Goal: Information Seeking & Learning: Learn about a topic

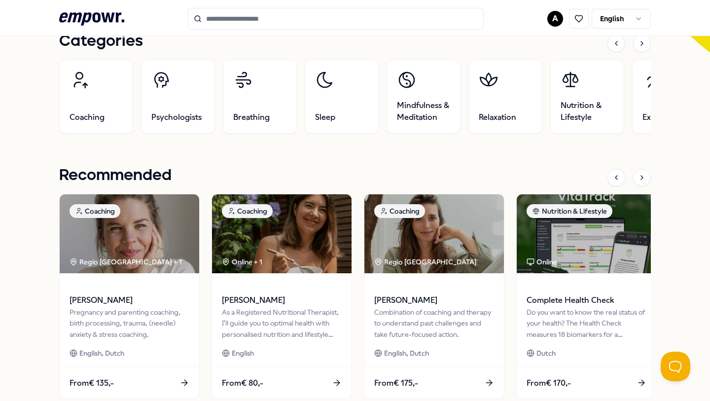
scroll to position [319, 0]
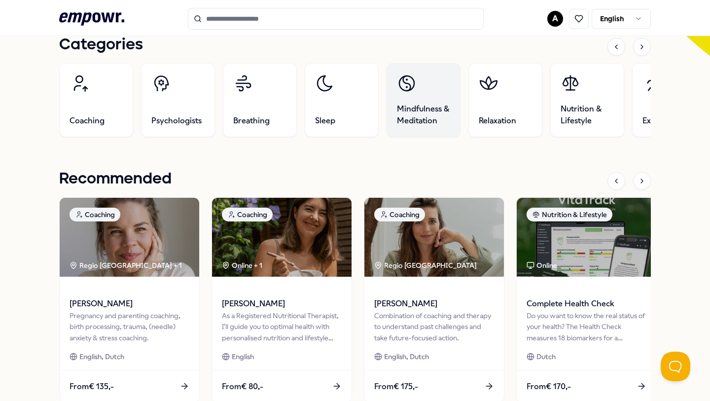
click at [433, 110] on span "Mindfulness & Meditation" at bounding box center [423, 115] width 53 height 24
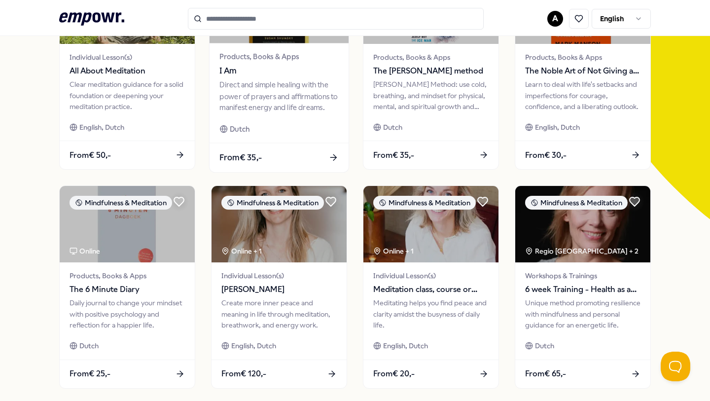
scroll to position [156, 0]
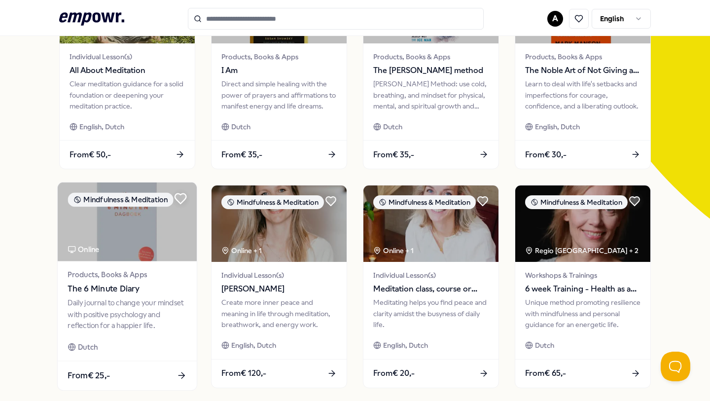
click at [180, 198] on icon at bounding box center [180, 199] width 11 height 10
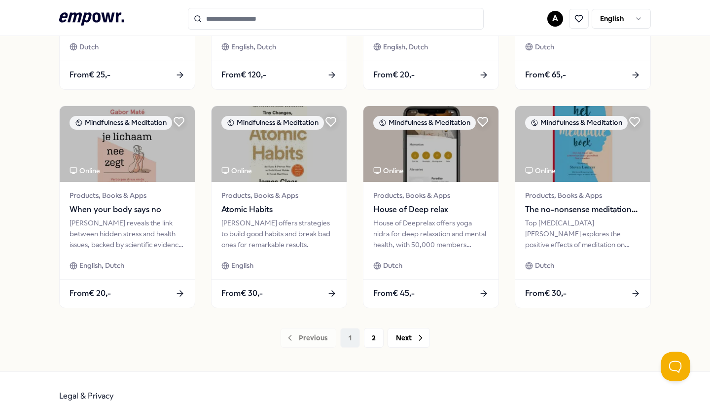
scroll to position [473, 0]
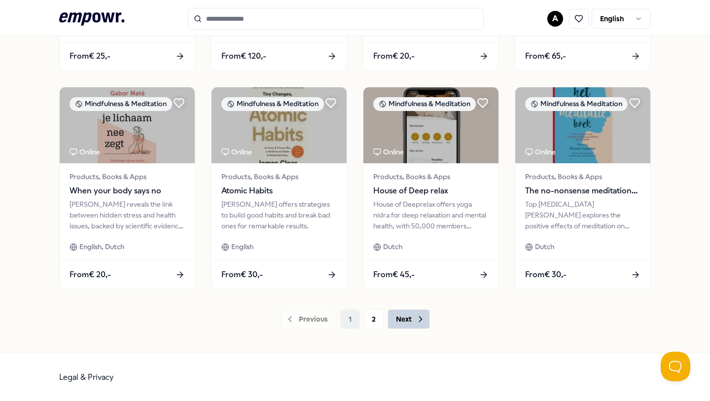
click at [408, 319] on button "Next" at bounding box center [409, 319] width 42 height 20
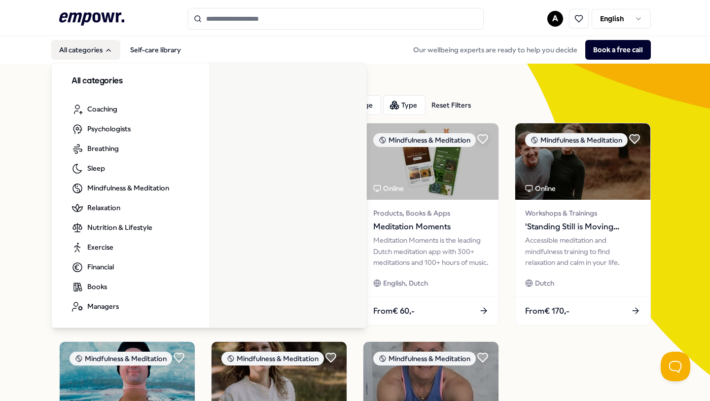
click at [86, 47] on button "All categories" at bounding box center [85, 50] width 69 height 20
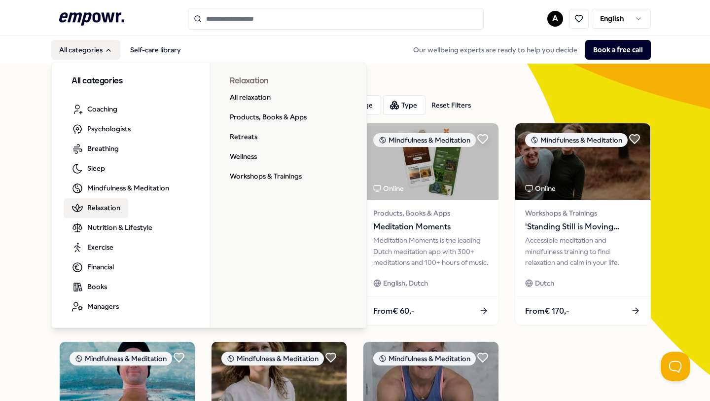
click at [105, 208] on span "Relaxation" at bounding box center [103, 207] width 33 height 11
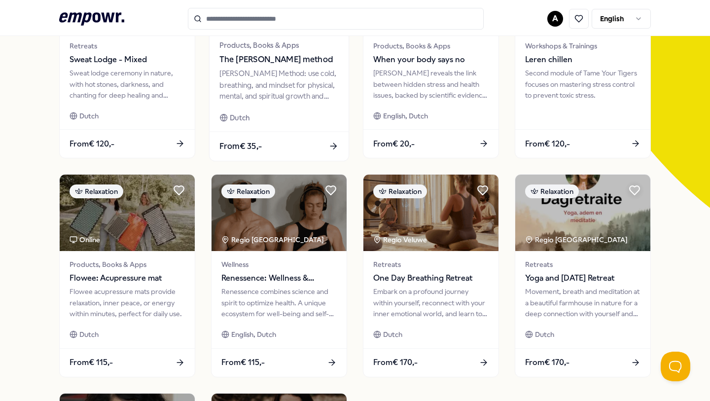
scroll to position [224, 0]
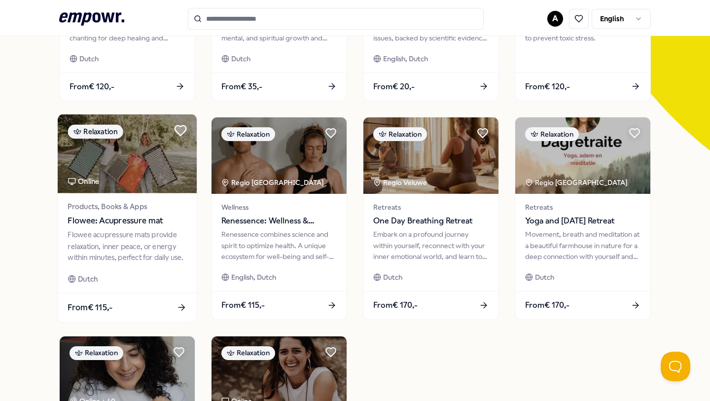
click at [181, 131] on icon at bounding box center [180, 131] width 11 height 10
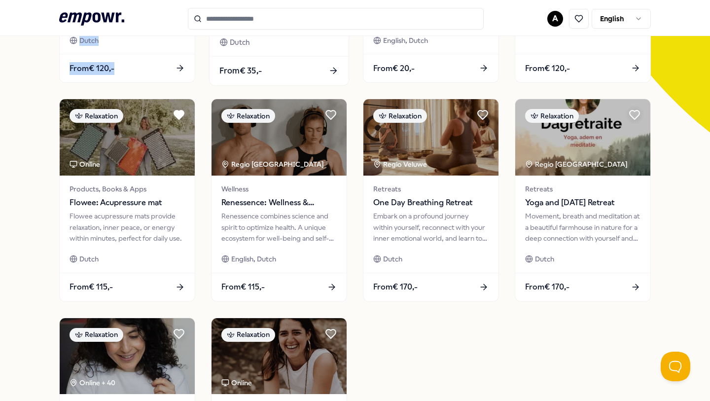
scroll to position [258, 0]
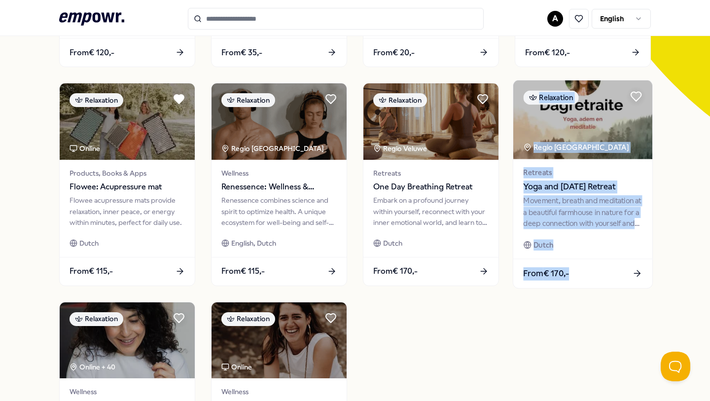
click at [596, 248] on div "Dutch" at bounding box center [582, 244] width 119 height 11
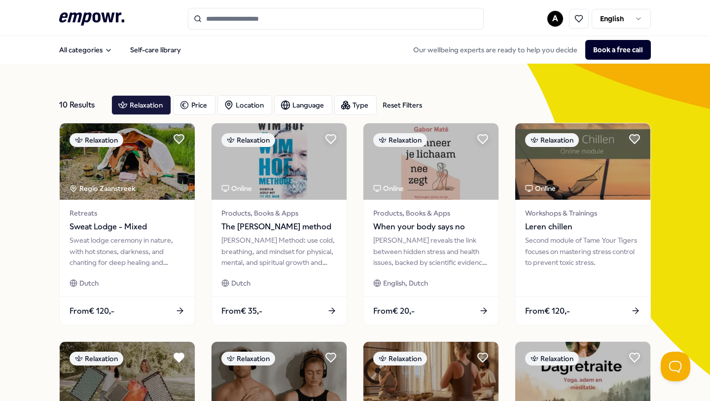
click at [280, 17] on input "Search for products, categories or subcategories" at bounding box center [336, 19] width 296 height 22
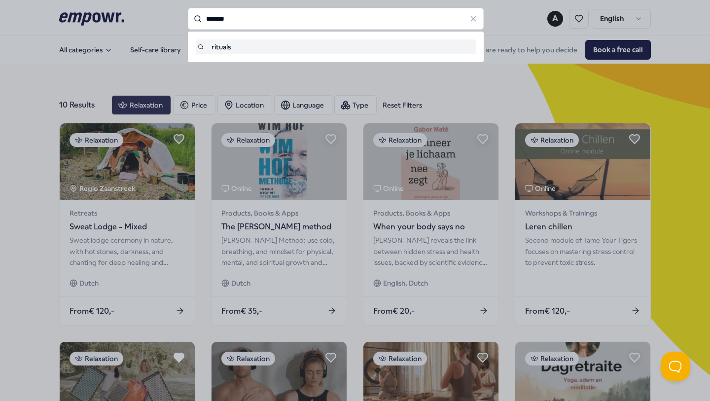
type input "*******"
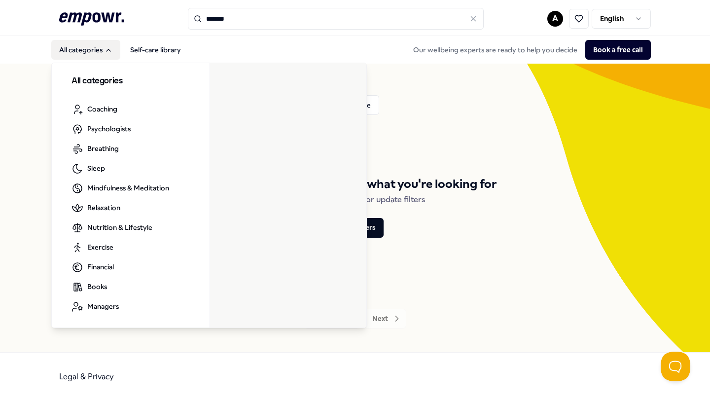
click at [83, 53] on button "All categories" at bounding box center [85, 50] width 69 height 20
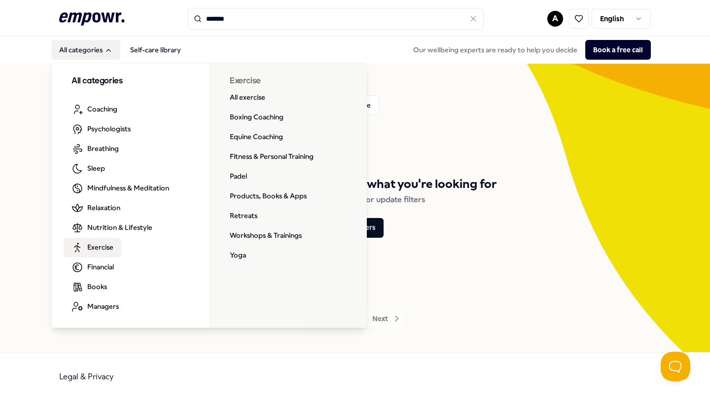
click at [102, 248] on span "Exercise" at bounding box center [100, 247] width 26 height 11
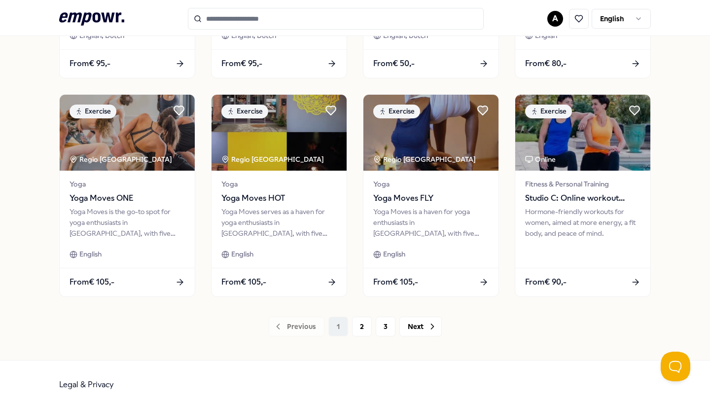
scroll to position [473, 0]
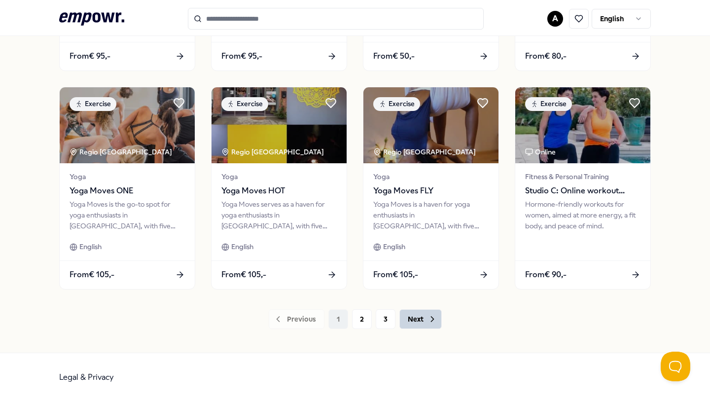
click at [432, 324] on button "Next" at bounding box center [420, 319] width 42 height 20
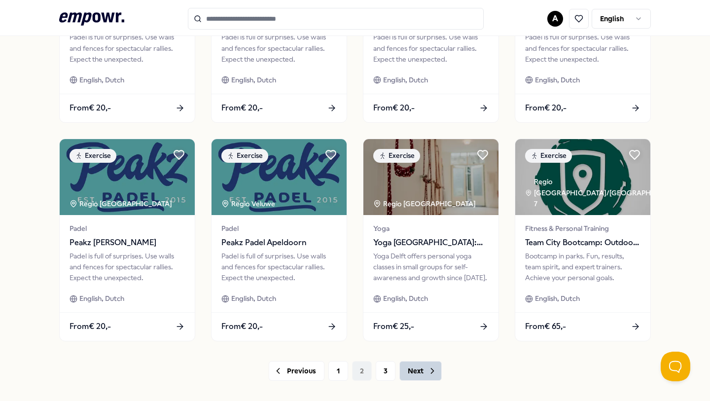
scroll to position [473, 0]
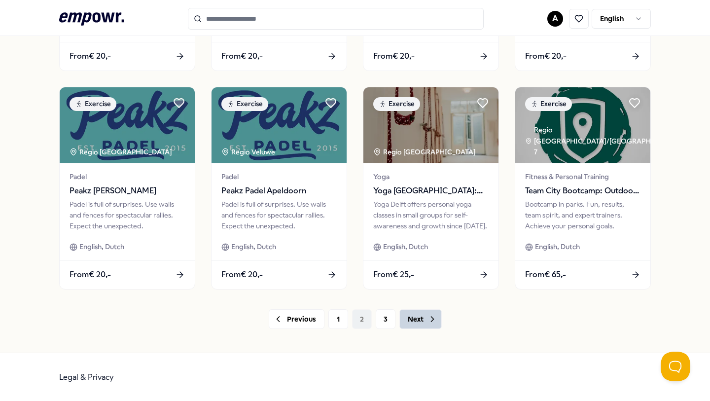
click at [424, 320] on button "Next" at bounding box center [420, 319] width 42 height 20
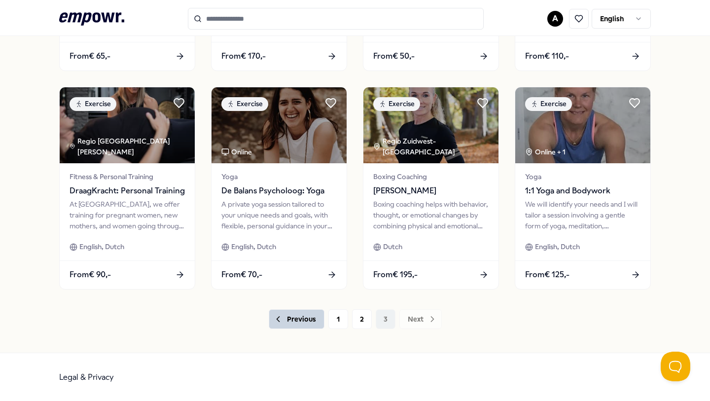
click at [287, 318] on button "Previous" at bounding box center [297, 319] width 56 height 20
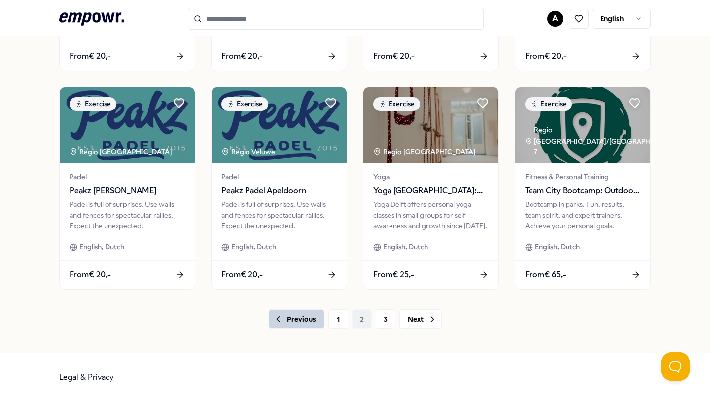
click at [302, 319] on button "Previous" at bounding box center [297, 319] width 56 height 20
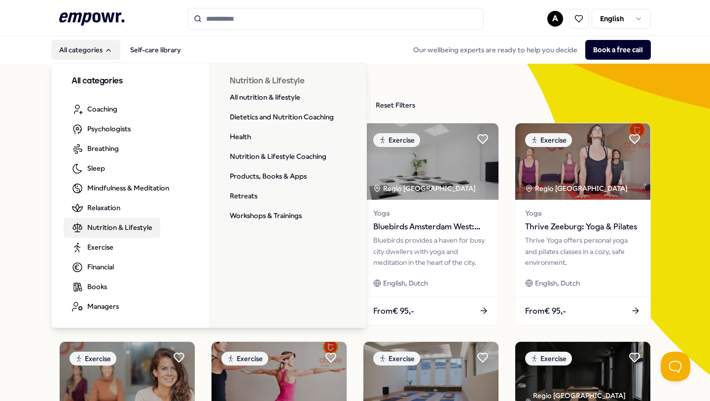
click at [108, 231] on span "Nutrition & Lifestyle" at bounding box center [119, 227] width 65 height 11
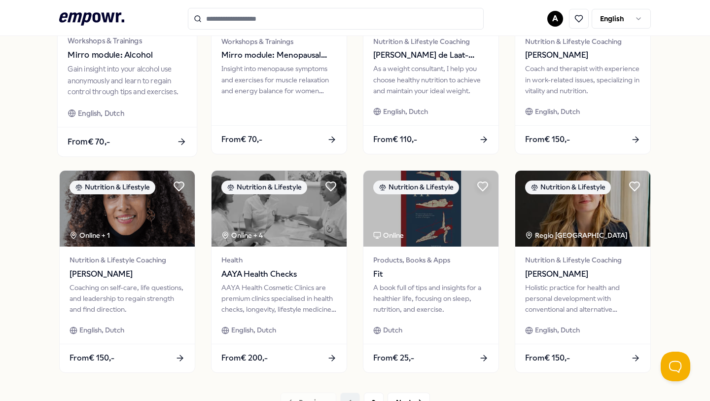
scroll to position [454, 0]
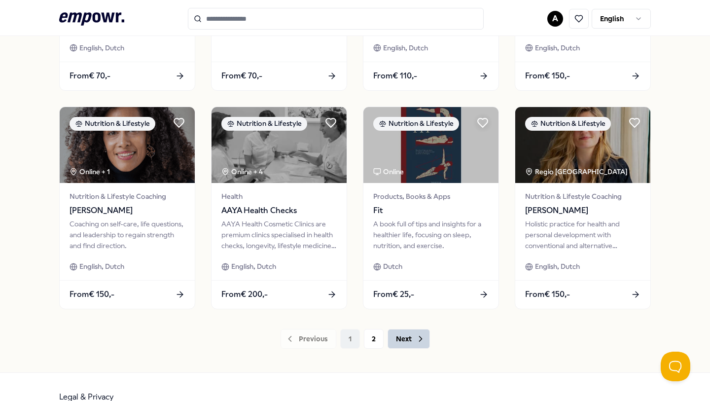
click at [416, 339] on icon at bounding box center [421, 339] width 10 height 10
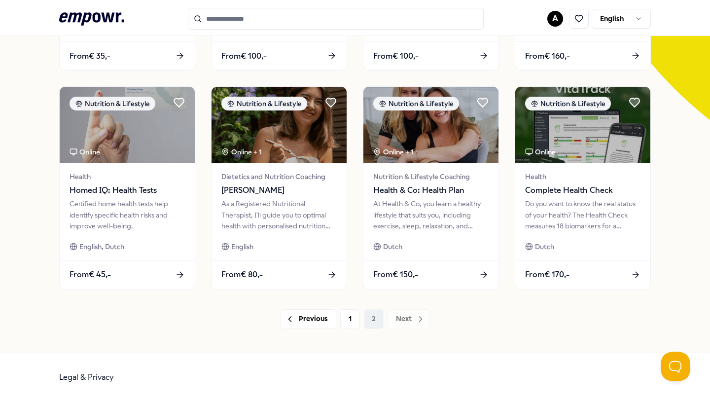
click at [482, 335] on div "20 Results Reset Filters Nutrition & Lifestyle Price Location Language Type Res…" at bounding box center [355, 81] width 592 height 544
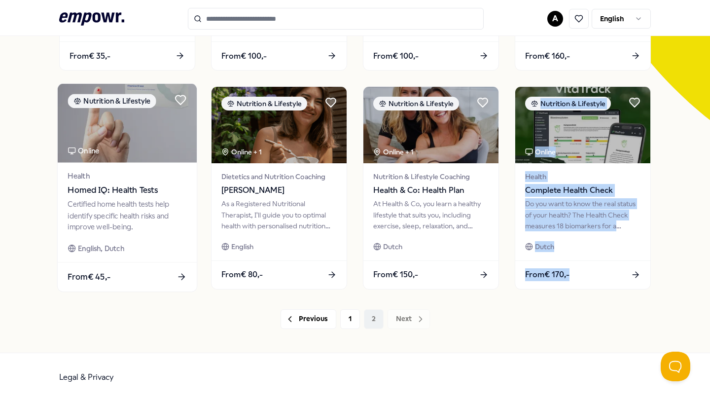
scroll to position [0, 0]
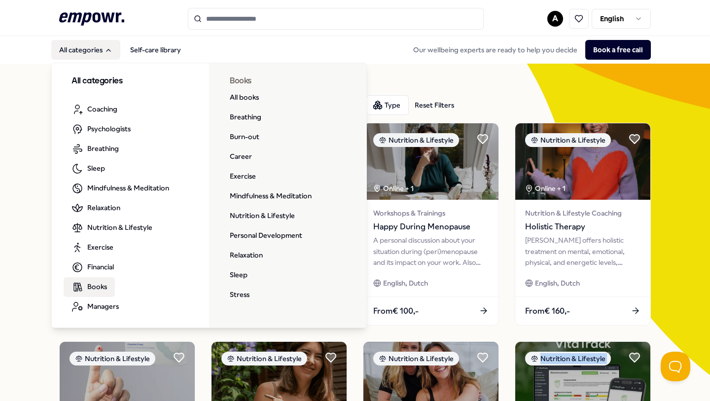
click at [101, 286] on span "Books" at bounding box center [97, 286] width 20 height 11
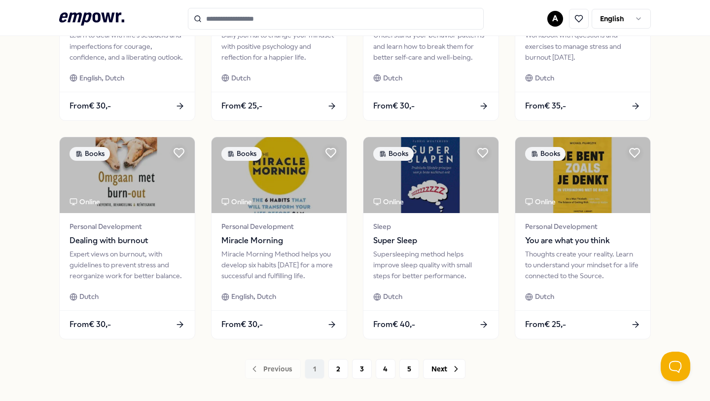
scroll to position [473, 0]
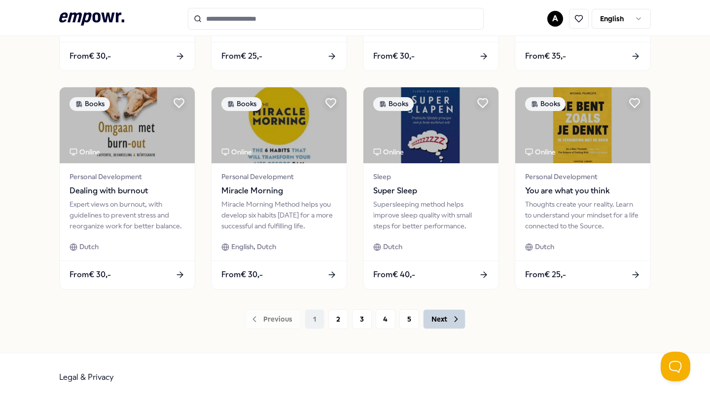
click at [439, 319] on button "Next" at bounding box center [444, 319] width 42 height 20
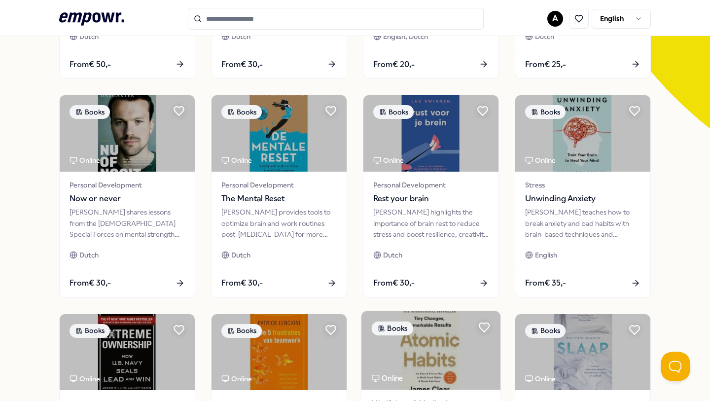
scroll to position [206, 0]
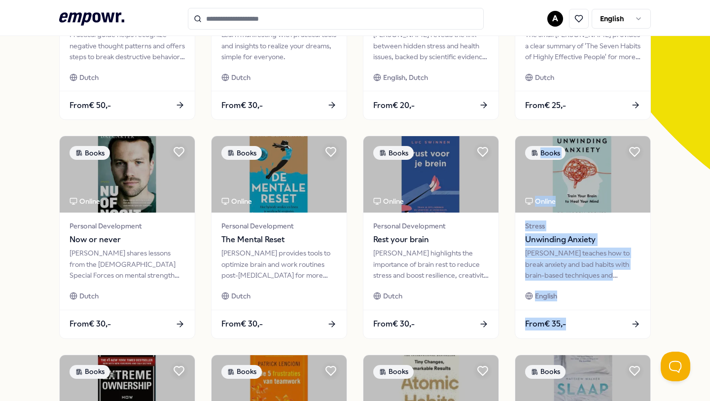
click at [670, 236] on div "79 Results Reset Filters Books Price Location Language Type Reset Filters Books…" at bounding box center [355, 239] width 710 height 762
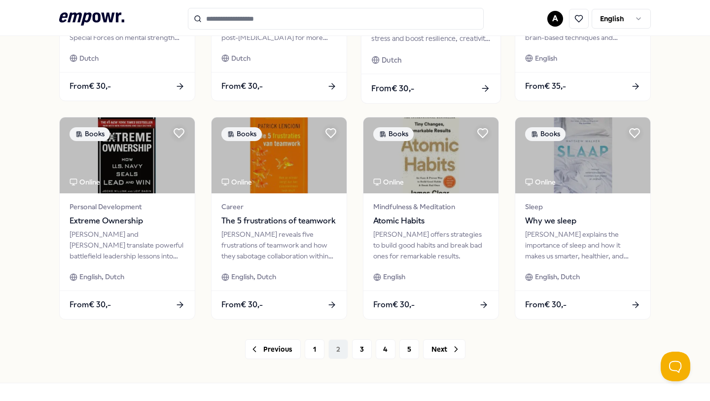
scroll to position [473, 0]
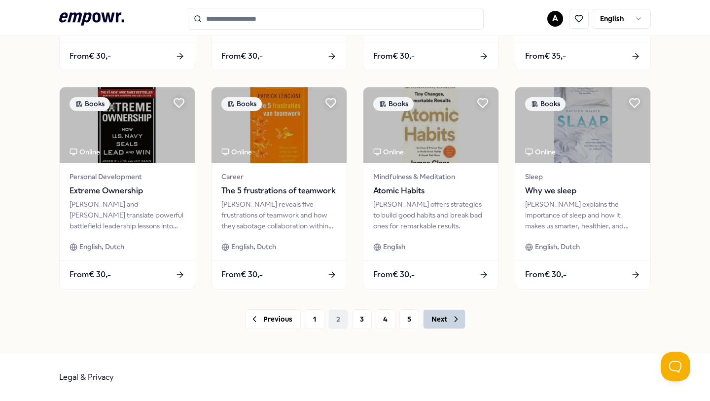
click at [444, 323] on button "Next" at bounding box center [444, 319] width 42 height 20
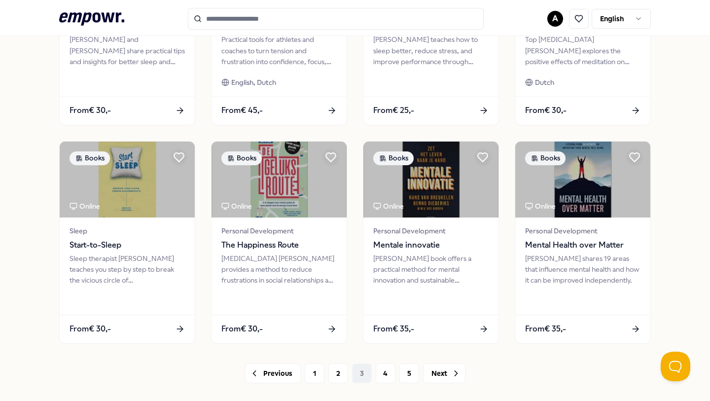
scroll to position [473, 0]
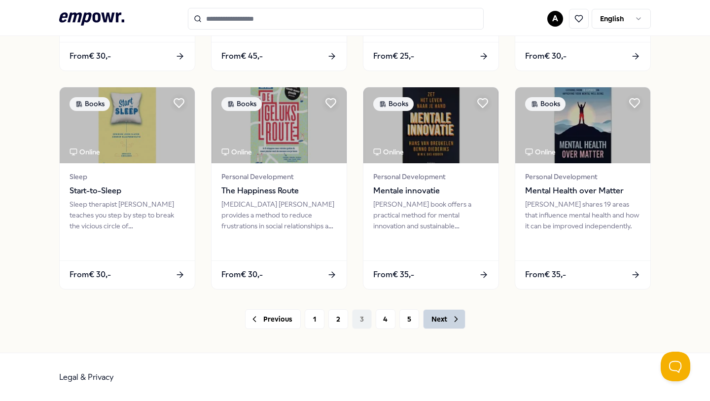
click at [458, 321] on icon at bounding box center [456, 319] width 10 height 10
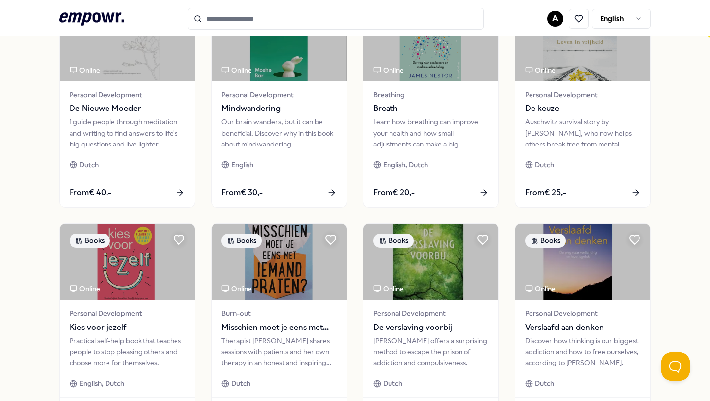
scroll to position [473, 0]
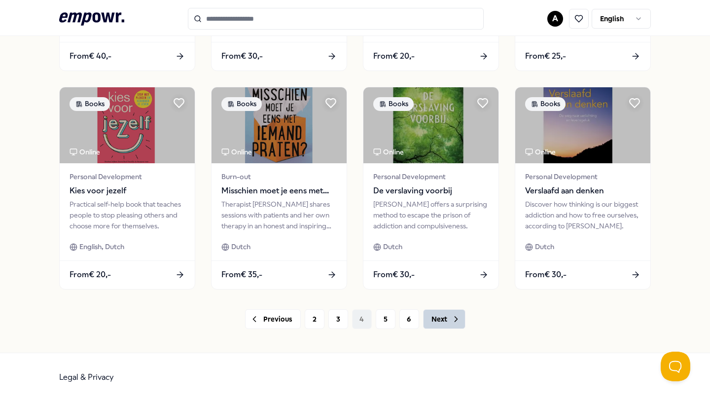
click at [452, 321] on icon at bounding box center [456, 319] width 10 height 10
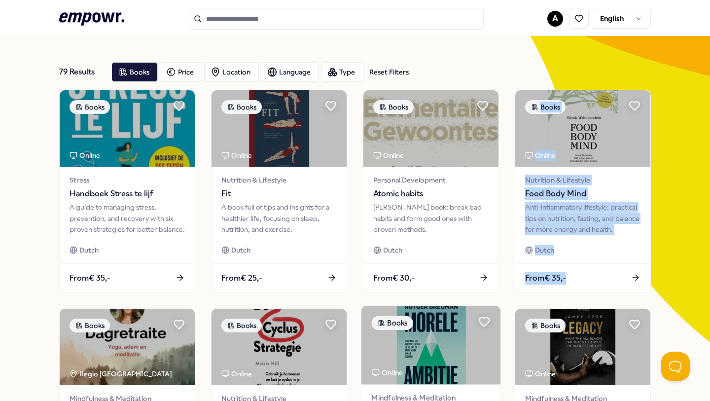
scroll to position [473, 0]
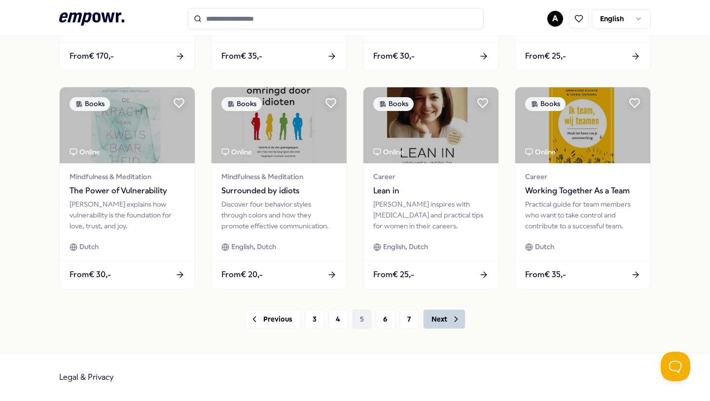
click at [451, 319] on icon at bounding box center [456, 319] width 10 height 10
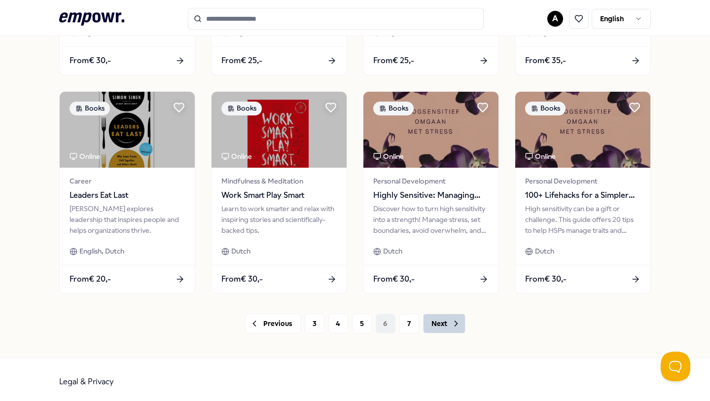
scroll to position [472, 0]
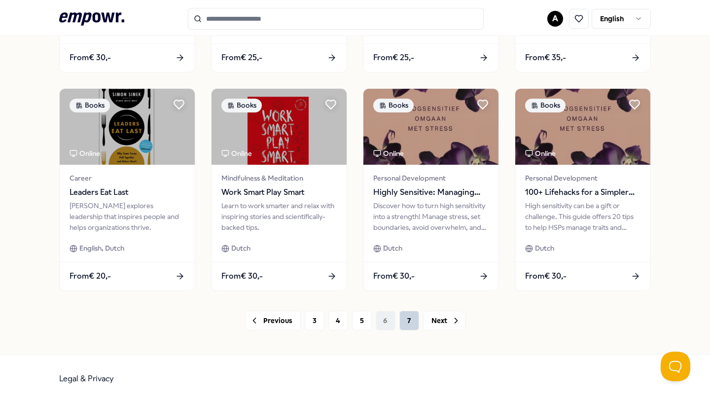
click at [407, 322] on button "7" at bounding box center [409, 321] width 20 height 20
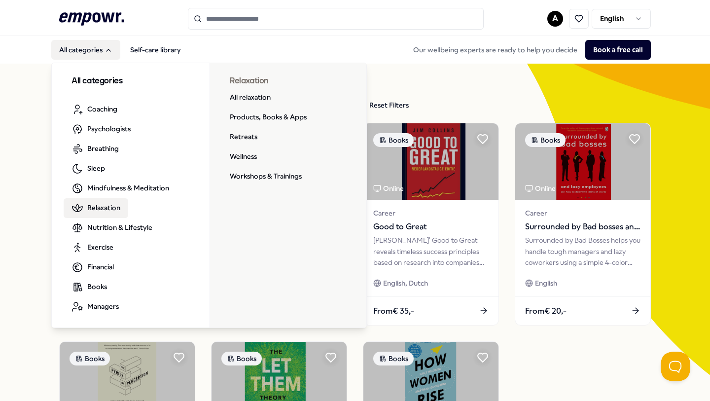
click at [92, 208] on span "Relaxation" at bounding box center [103, 207] width 33 height 11
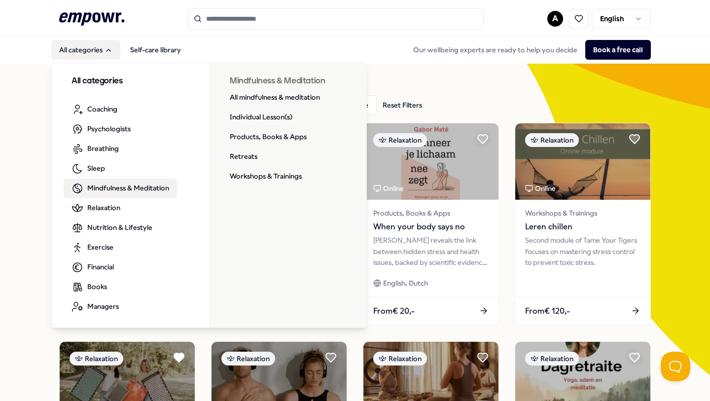
click at [89, 193] on span "Mindfulness & Meditation" at bounding box center [128, 187] width 82 height 11
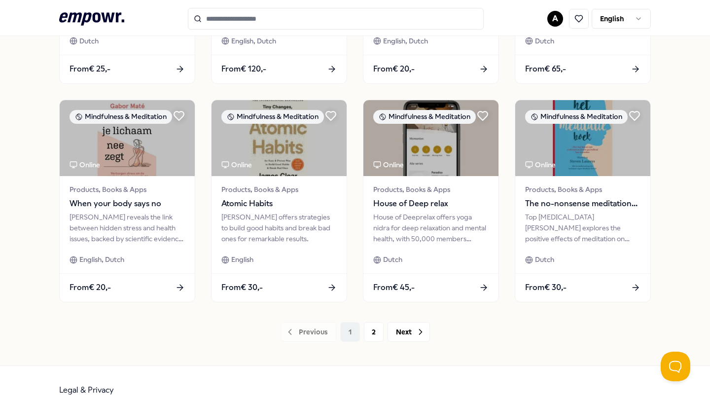
scroll to position [461, 0]
click at [419, 326] on icon at bounding box center [421, 331] width 10 height 10
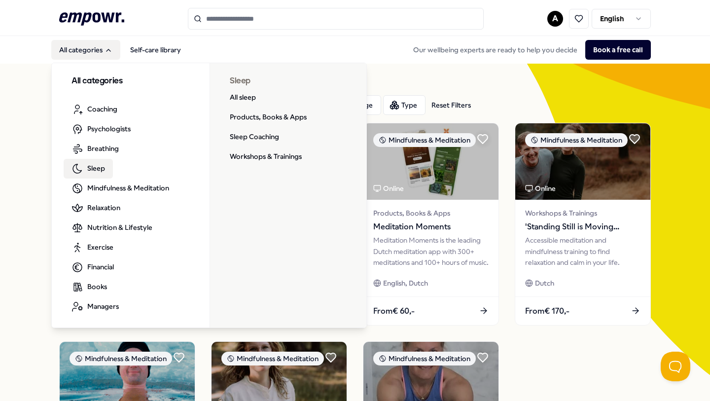
click at [102, 165] on span "Sleep" at bounding box center [96, 168] width 18 height 11
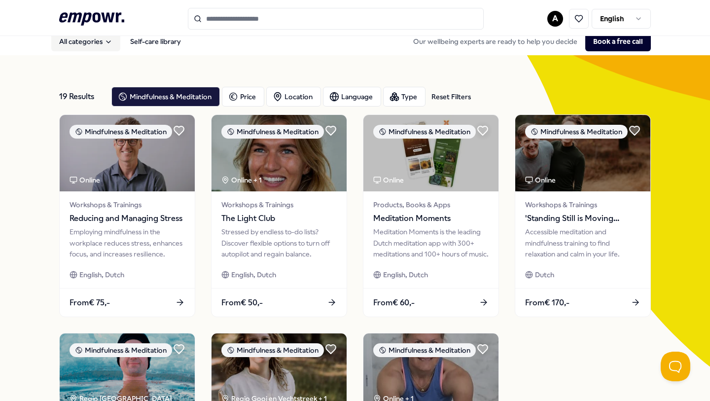
scroll to position [11, 0]
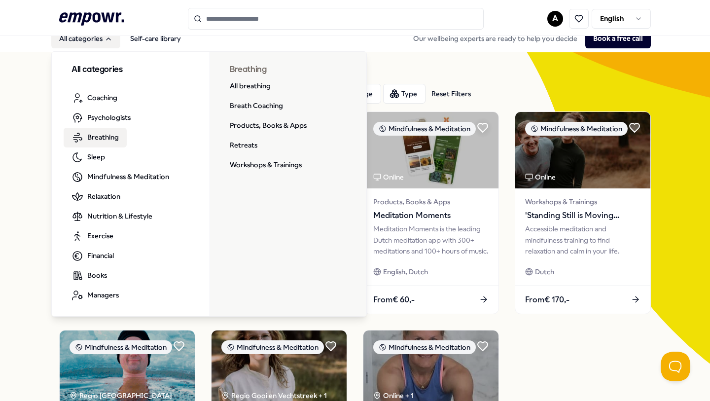
click at [102, 140] on span "Breathing" at bounding box center [103, 137] width 32 height 11
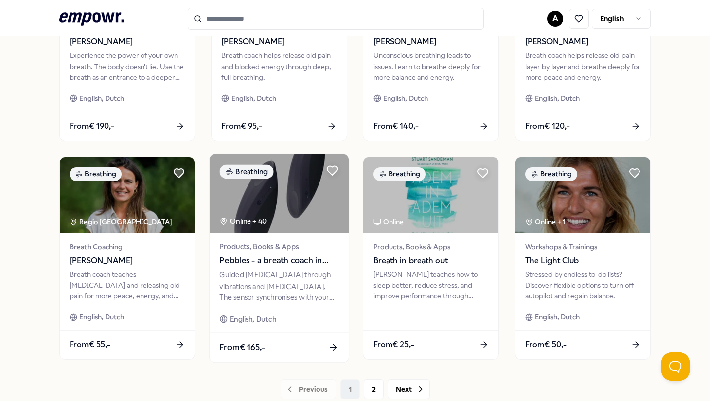
scroll to position [473, 0]
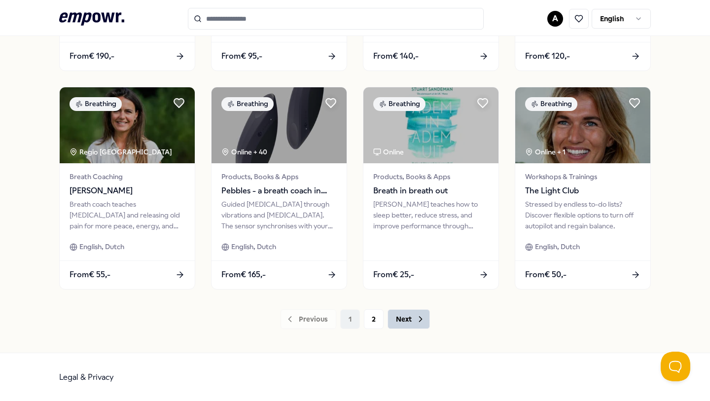
click at [400, 320] on button "Next" at bounding box center [409, 319] width 42 height 20
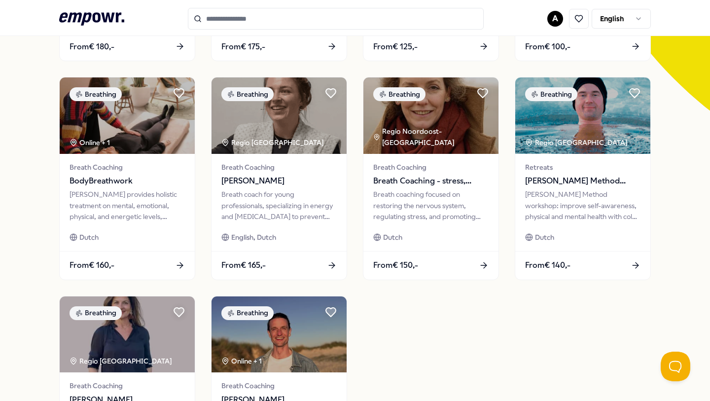
scroll to position [259, 0]
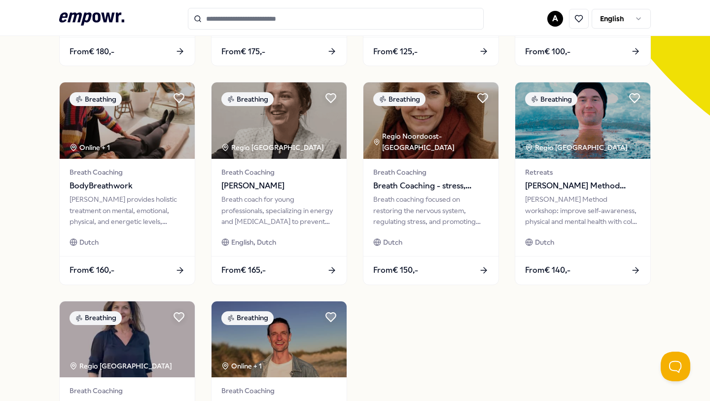
click at [403, 335] on div "Breathing Breath Coaching Lekker Ademen Coaching Breathing impacts all bodily p…" at bounding box center [355, 183] width 592 height 640
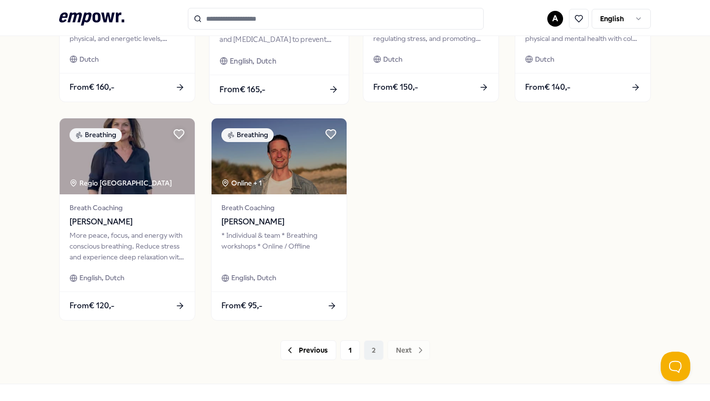
scroll to position [473, 0]
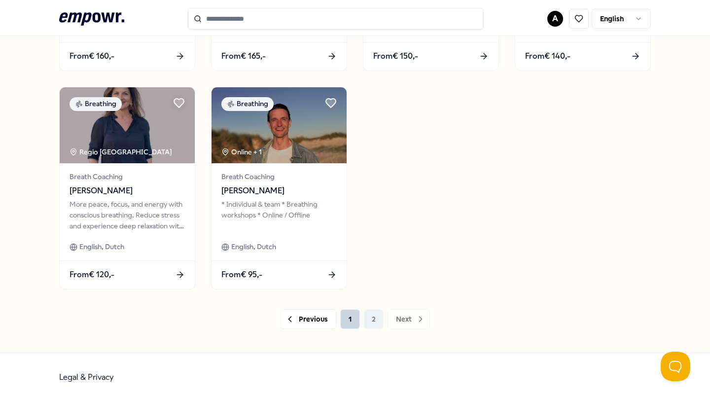
click at [350, 321] on button "1" at bounding box center [350, 319] width 20 height 20
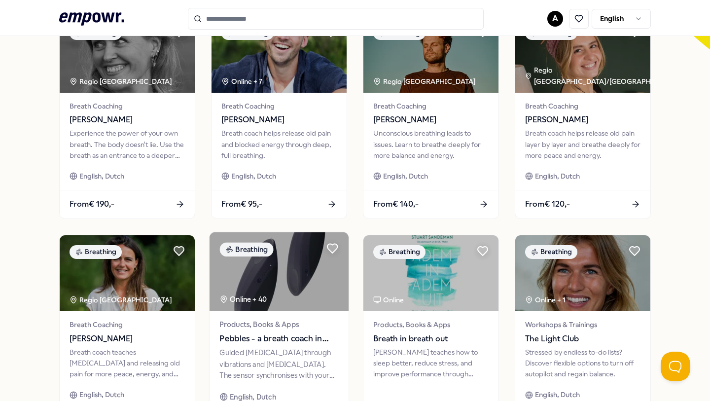
scroll to position [215, 0]
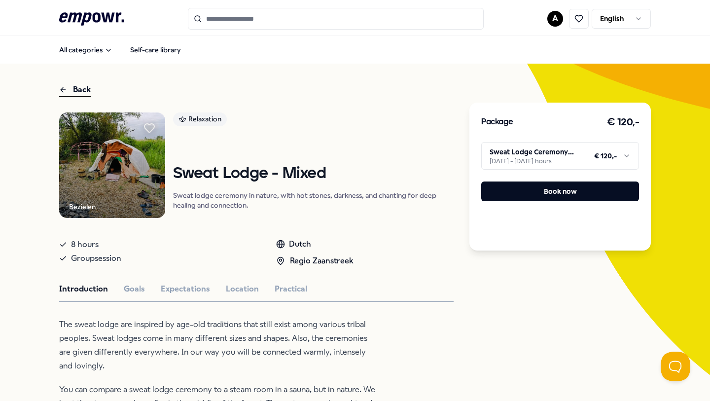
click at [137, 179] on img at bounding box center [112, 165] width 106 height 106
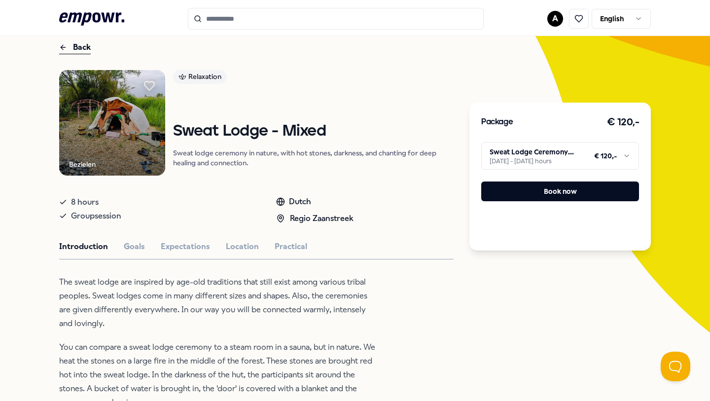
scroll to position [38, 0]
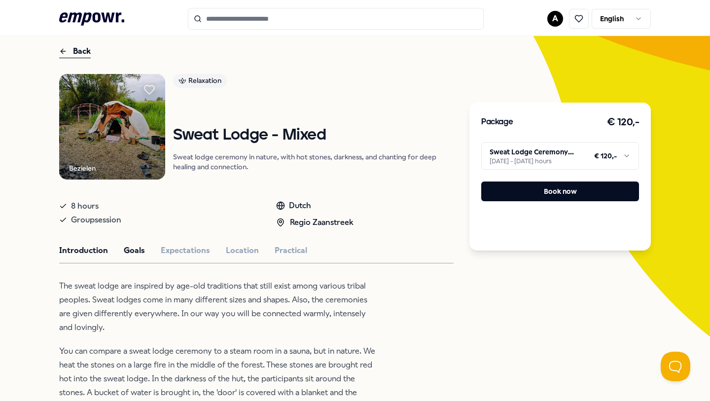
click at [135, 251] on button "Goals" at bounding box center [134, 250] width 21 height 13
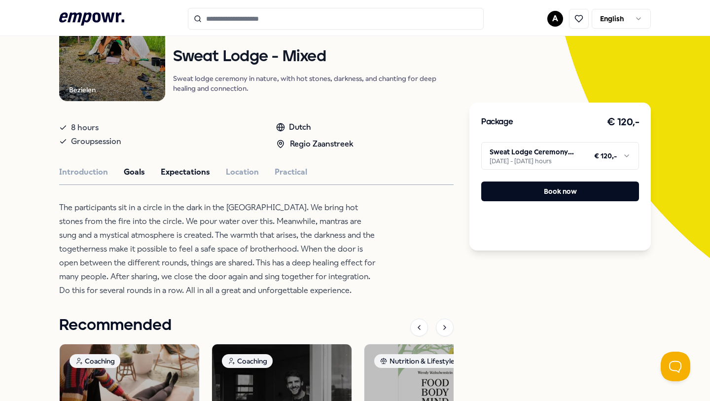
scroll to position [105, 0]
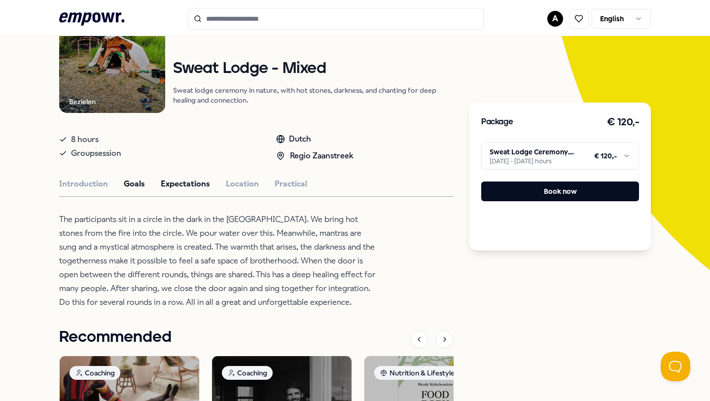
click at [181, 181] on button "Expectations" at bounding box center [185, 184] width 49 height 13
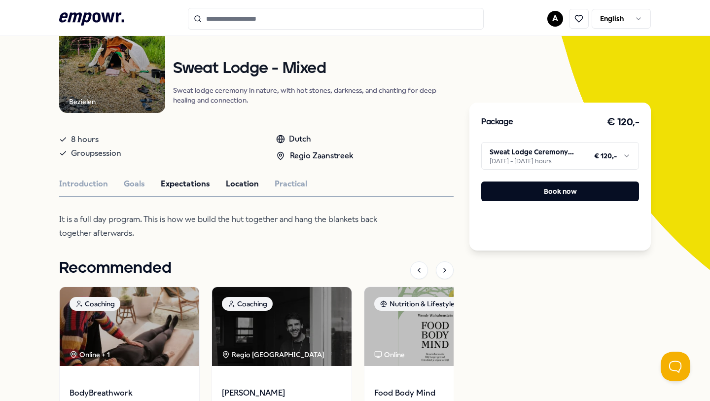
click at [238, 184] on button "Location" at bounding box center [242, 184] width 33 height 13
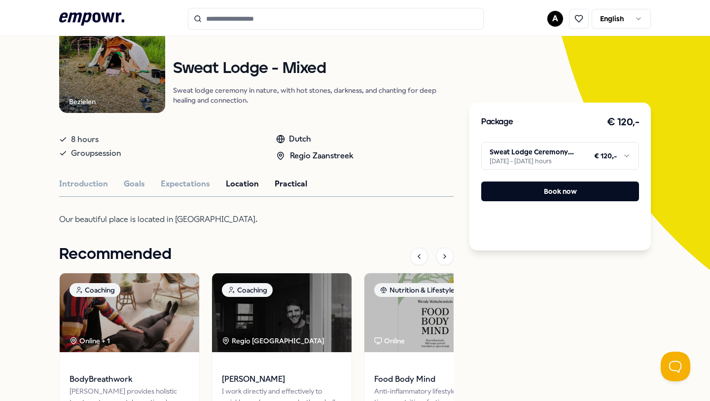
click at [288, 185] on button "Practical" at bounding box center [291, 184] width 33 height 13
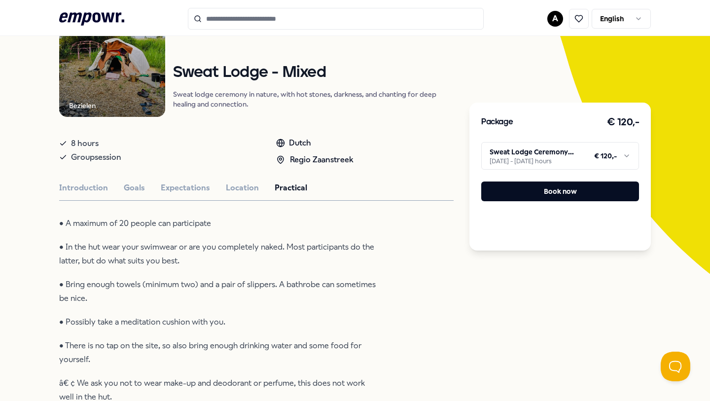
scroll to position [69, 0]
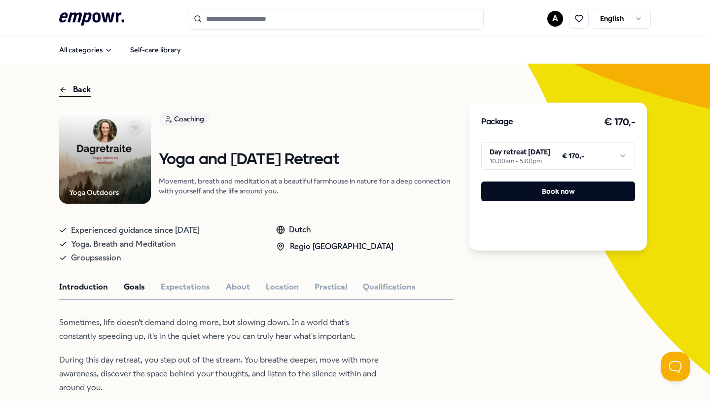
click at [136, 288] on button "Goals" at bounding box center [134, 287] width 21 height 13
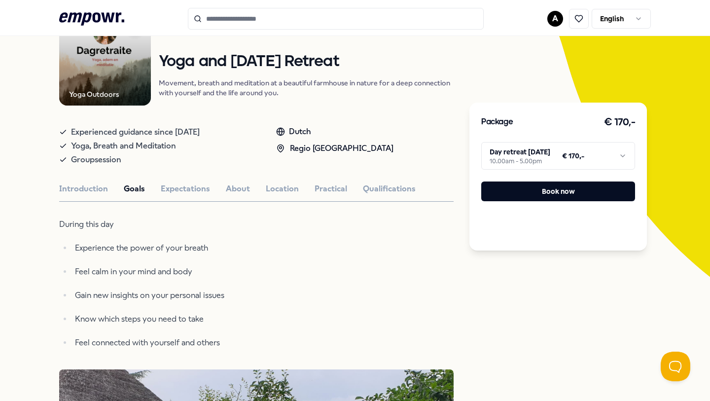
scroll to position [75, 0]
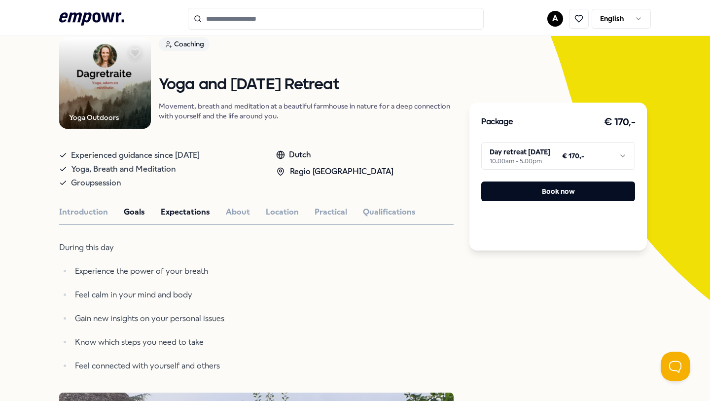
click at [189, 214] on button "Expectations" at bounding box center [185, 212] width 49 height 13
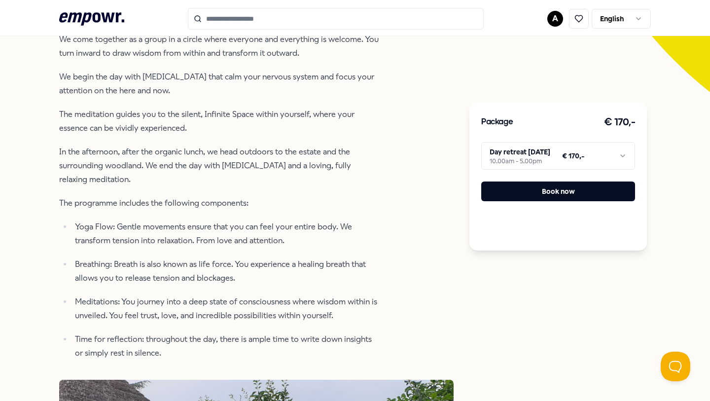
scroll to position [73, 0]
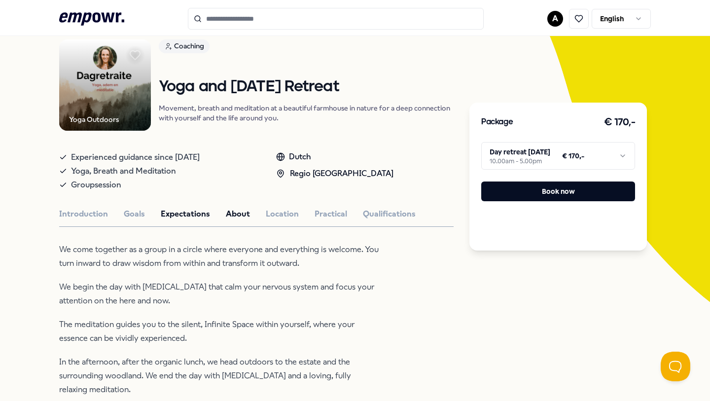
click at [238, 213] on button "About" at bounding box center [238, 214] width 24 height 13
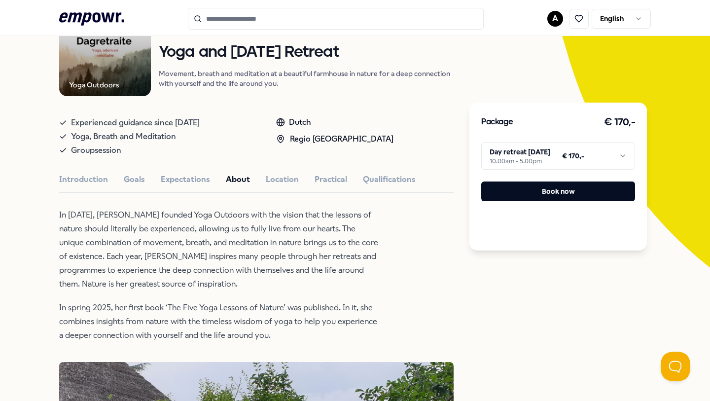
scroll to position [97, 0]
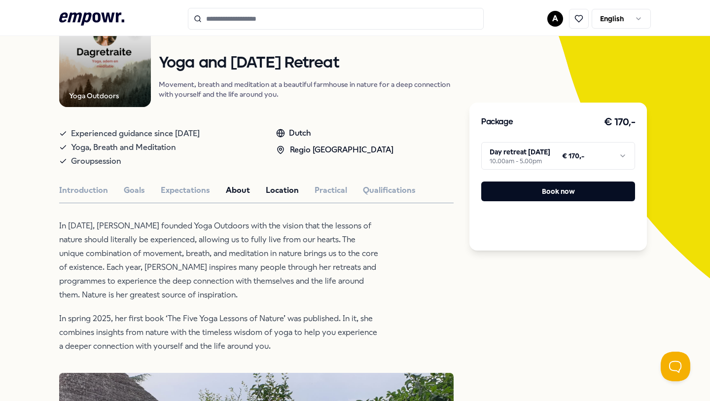
click at [278, 192] on button "Location" at bounding box center [282, 190] width 33 height 13
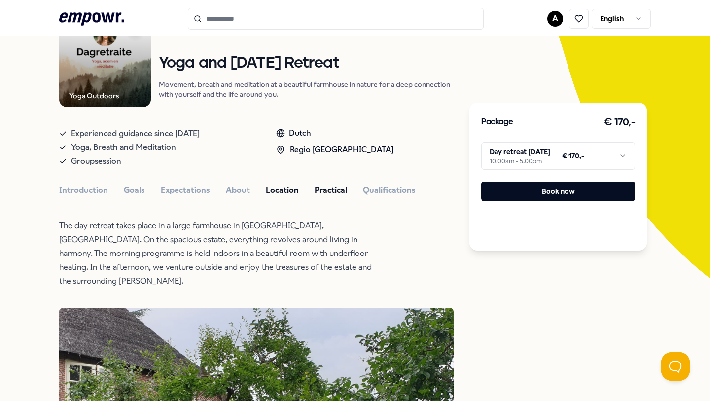
click at [325, 188] on button "Practical" at bounding box center [331, 190] width 33 height 13
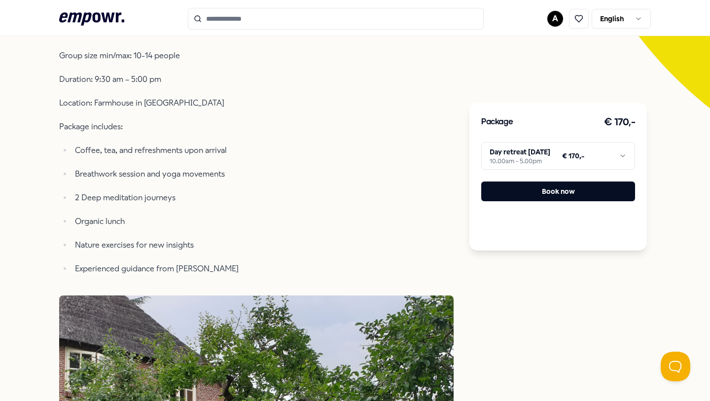
scroll to position [274, 0]
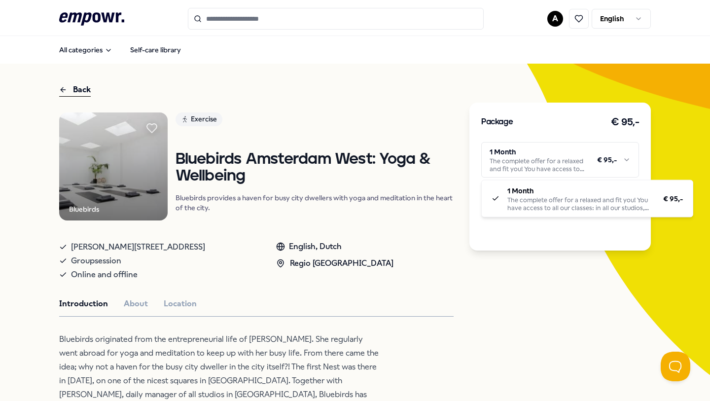
click at [613, 157] on html ".empowr-logo_svg__cls-1{fill:#03032f} A English All categories Self-care librar…" at bounding box center [355, 200] width 710 height 401
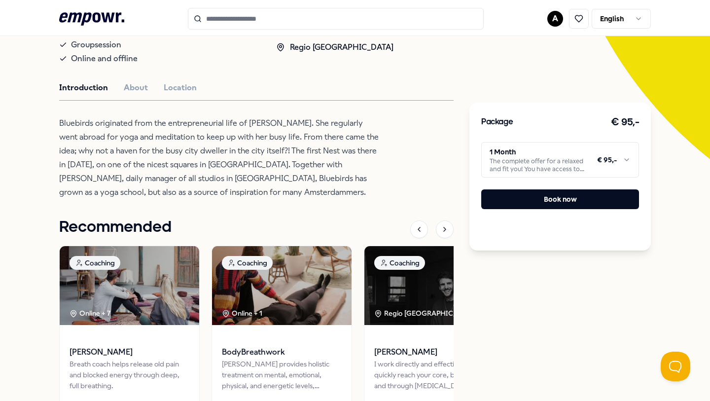
scroll to position [218, 0]
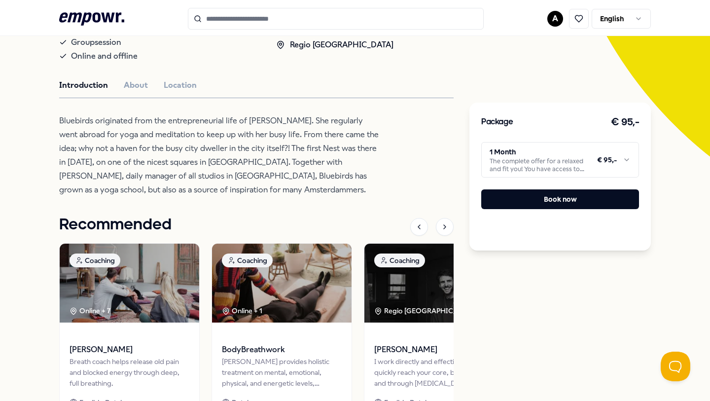
click at [416, 161] on div "Bluebirds Exercise Bluebirds Amsterdam West: Yoga & Wellbeing Bluebirds provide…" at bounding box center [256, 176] width 395 height 565
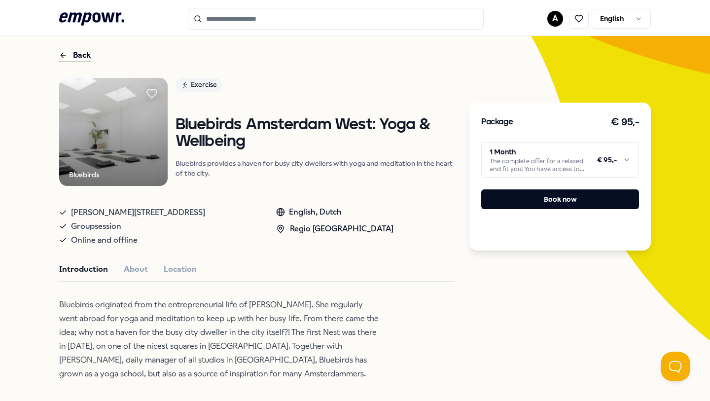
scroll to position [0, 0]
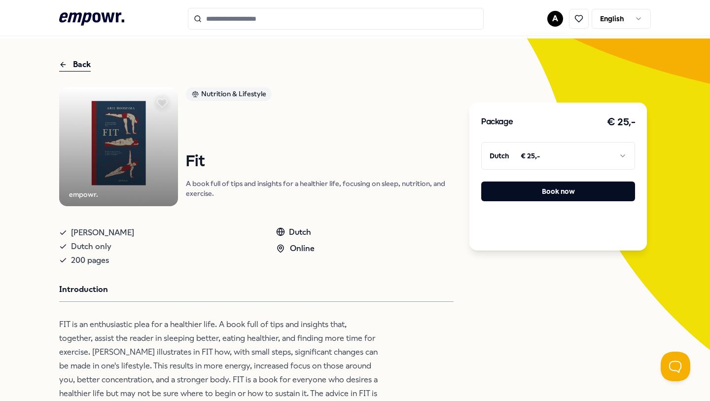
scroll to position [24, 0]
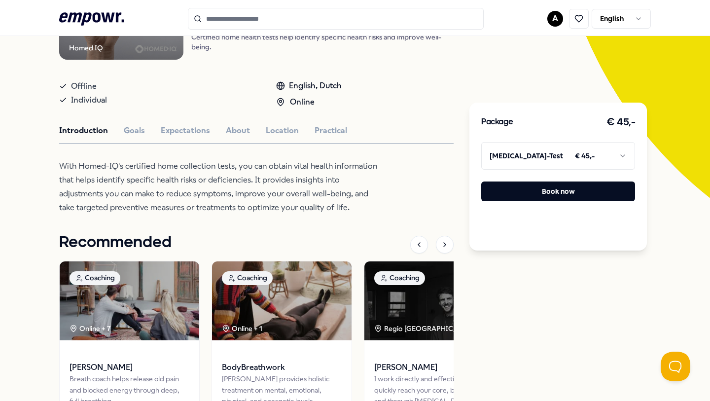
scroll to position [232, 0]
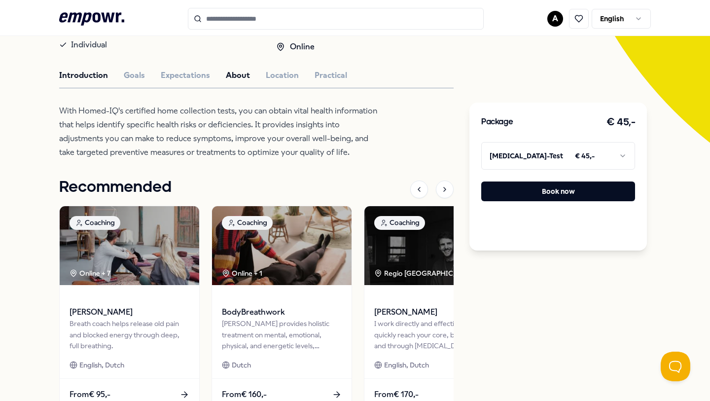
click at [234, 78] on button "About" at bounding box center [238, 75] width 24 height 13
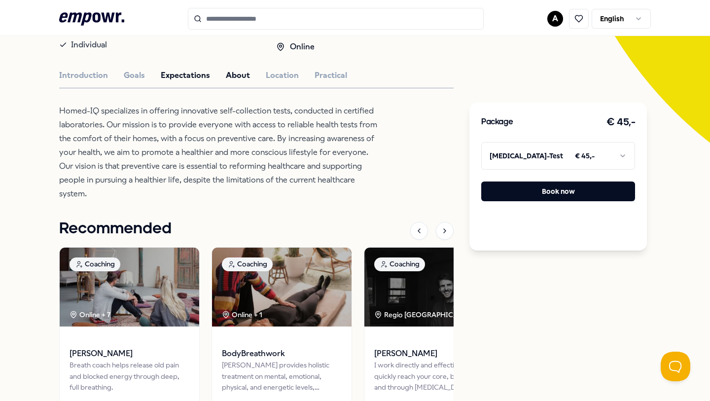
click at [185, 74] on button "Expectations" at bounding box center [185, 75] width 49 height 13
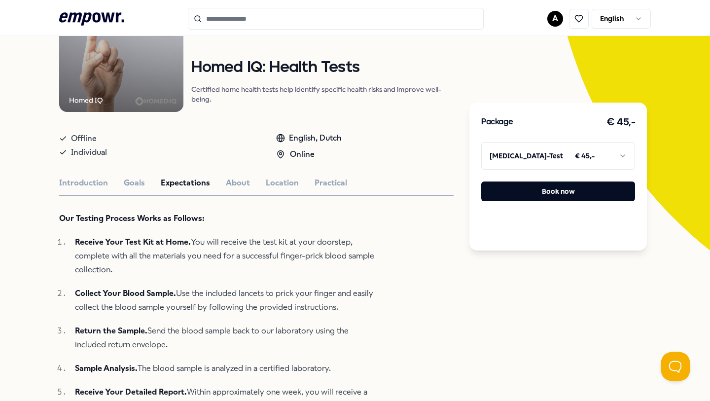
scroll to position [1, 0]
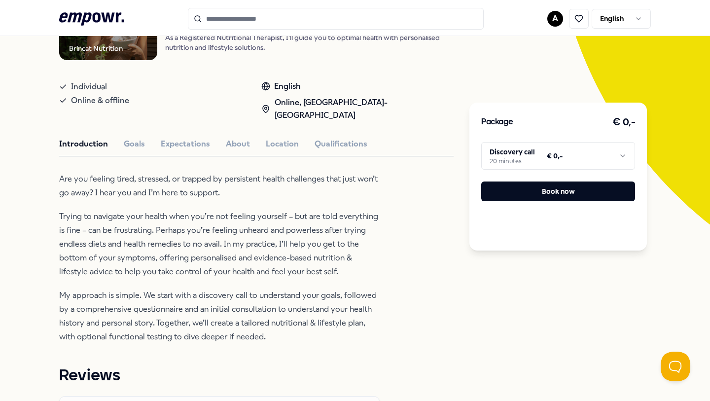
scroll to position [152, 0]
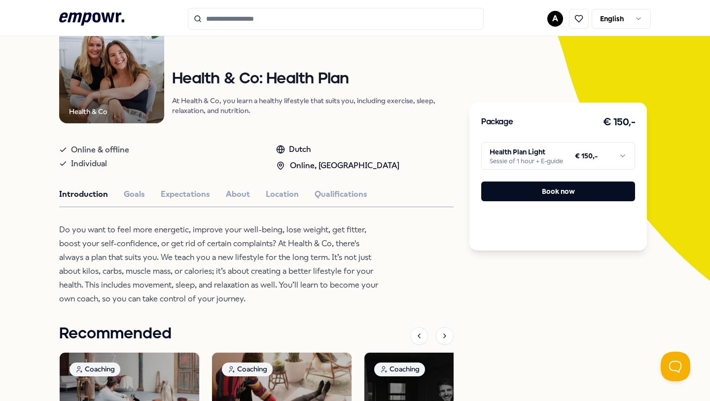
scroll to position [95, 0]
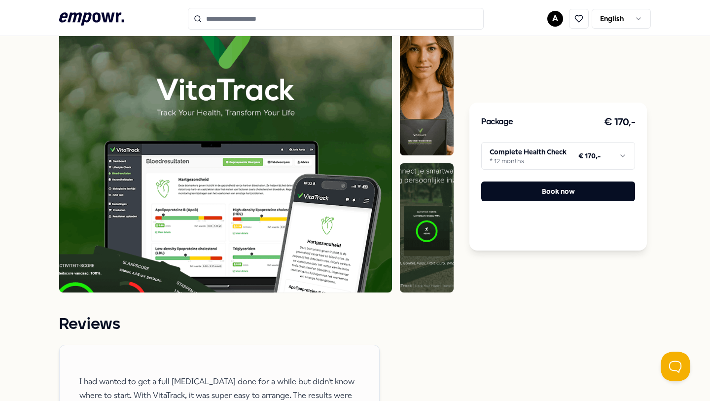
scroll to position [509, 0]
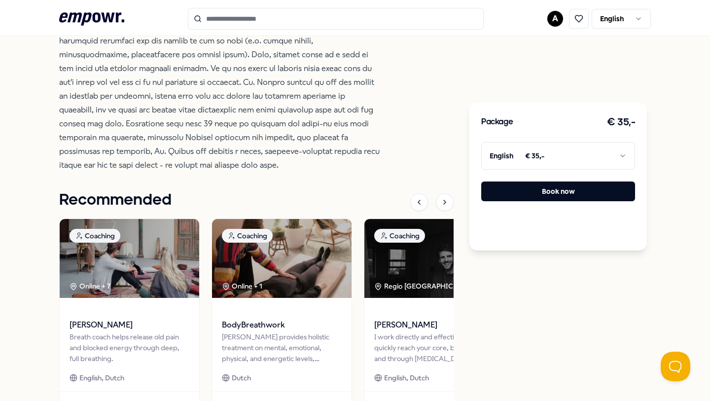
scroll to position [496, 0]
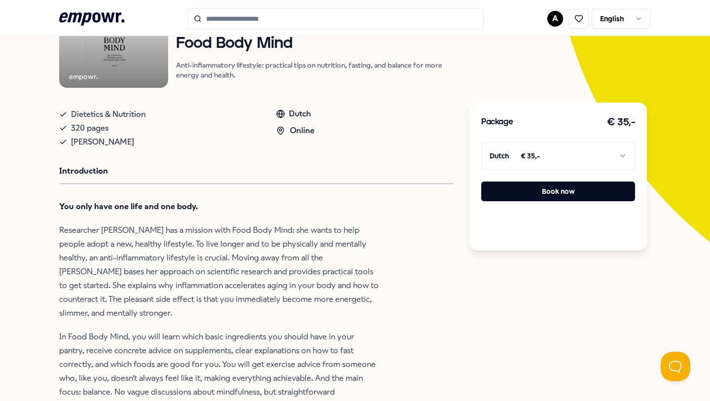
scroll to position [204, 0]
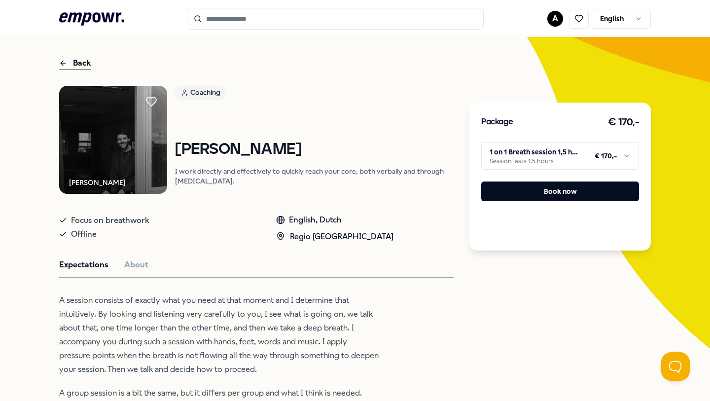
scroll to position [16, 0]
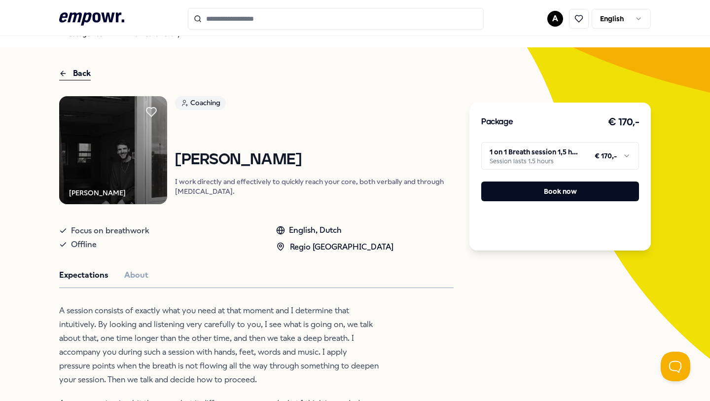
click at [142, 166] on img at bounding box center [113, 150] width 108 height 108
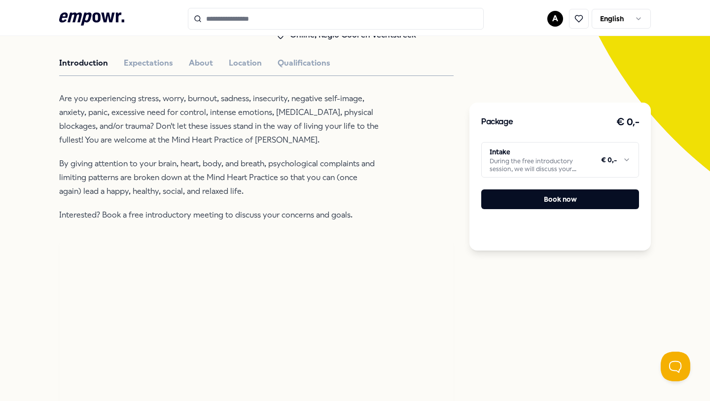
scroll to position [87, 0]
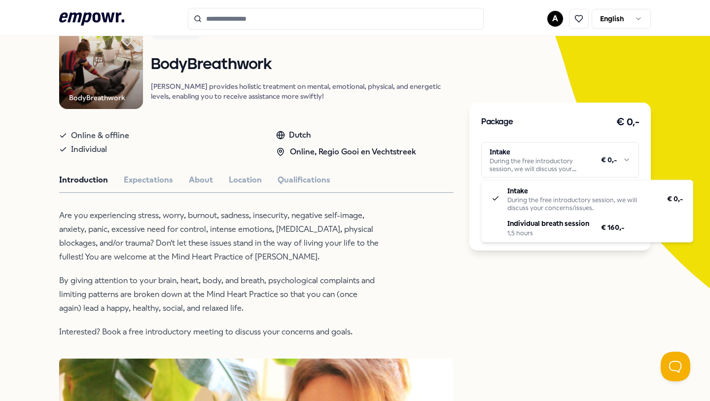
click at [620, 161] on html ".empowr-logo_svg__cls-1{fill:#03032f} A English All categories Self-care librar…" at bounding box center [355, 200] width 710 height 401
click at [445, 260] on html ".empowr-logo_svg__cls-1{fill:#03032f} A English All categories Self-care librar…" at bounding box center [355, 200] width 710 height 401
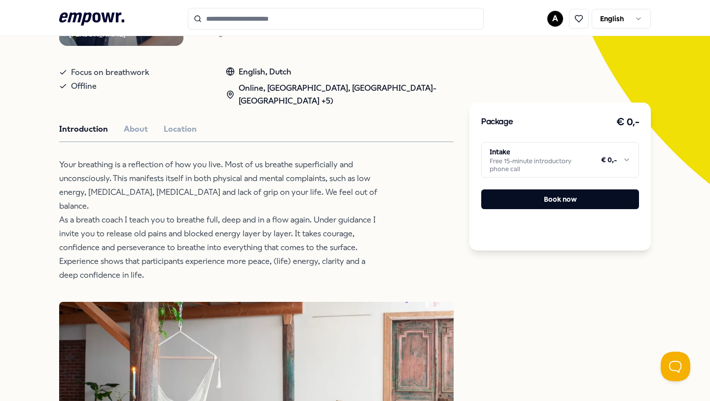
scroll to position [188, 0]
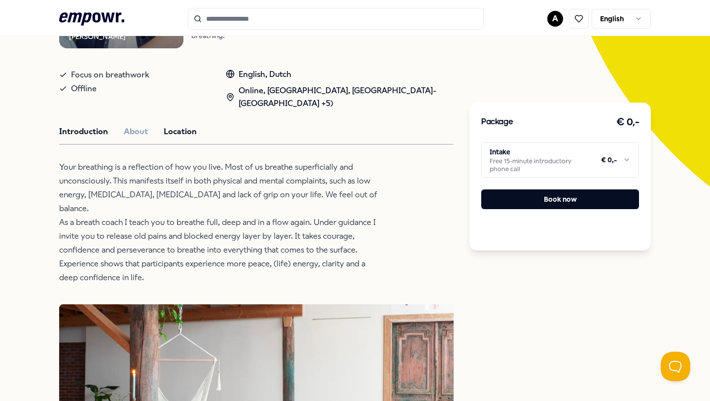
click at [185, 128] on button "Location" at bounding box center [180, 131] width 33 height 13
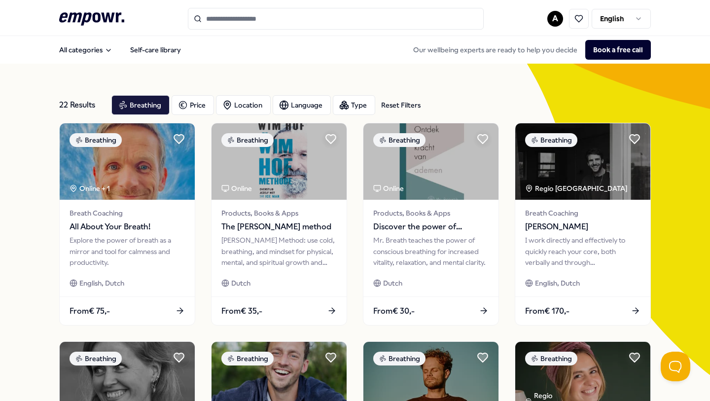
scroll to position [215, 0]
